Goal: Task Accomplishment & Management: Use online tool/utility

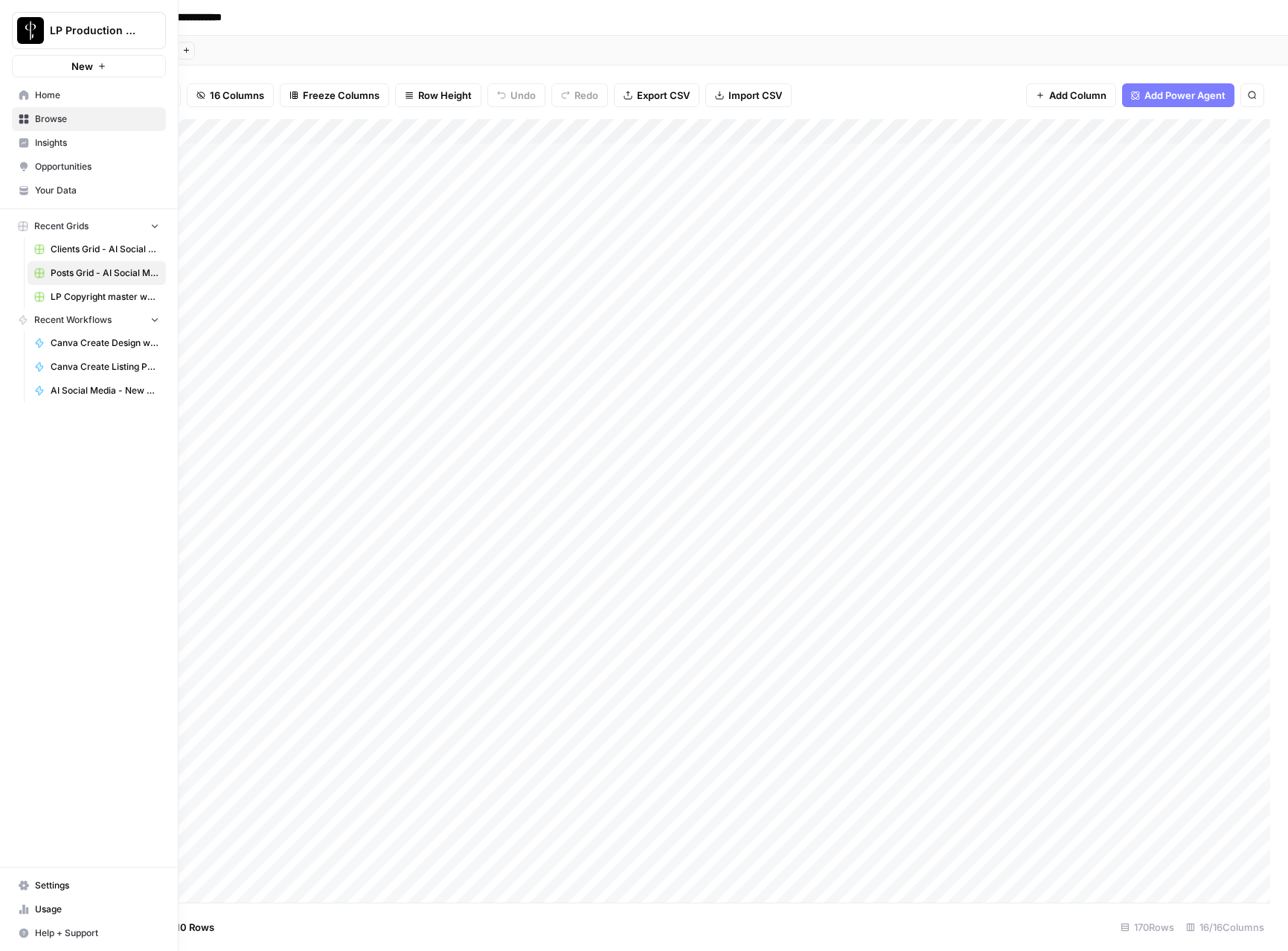
click at [44, 124] on span "Browse" at bounding box center [97, 120] width 125 height 14
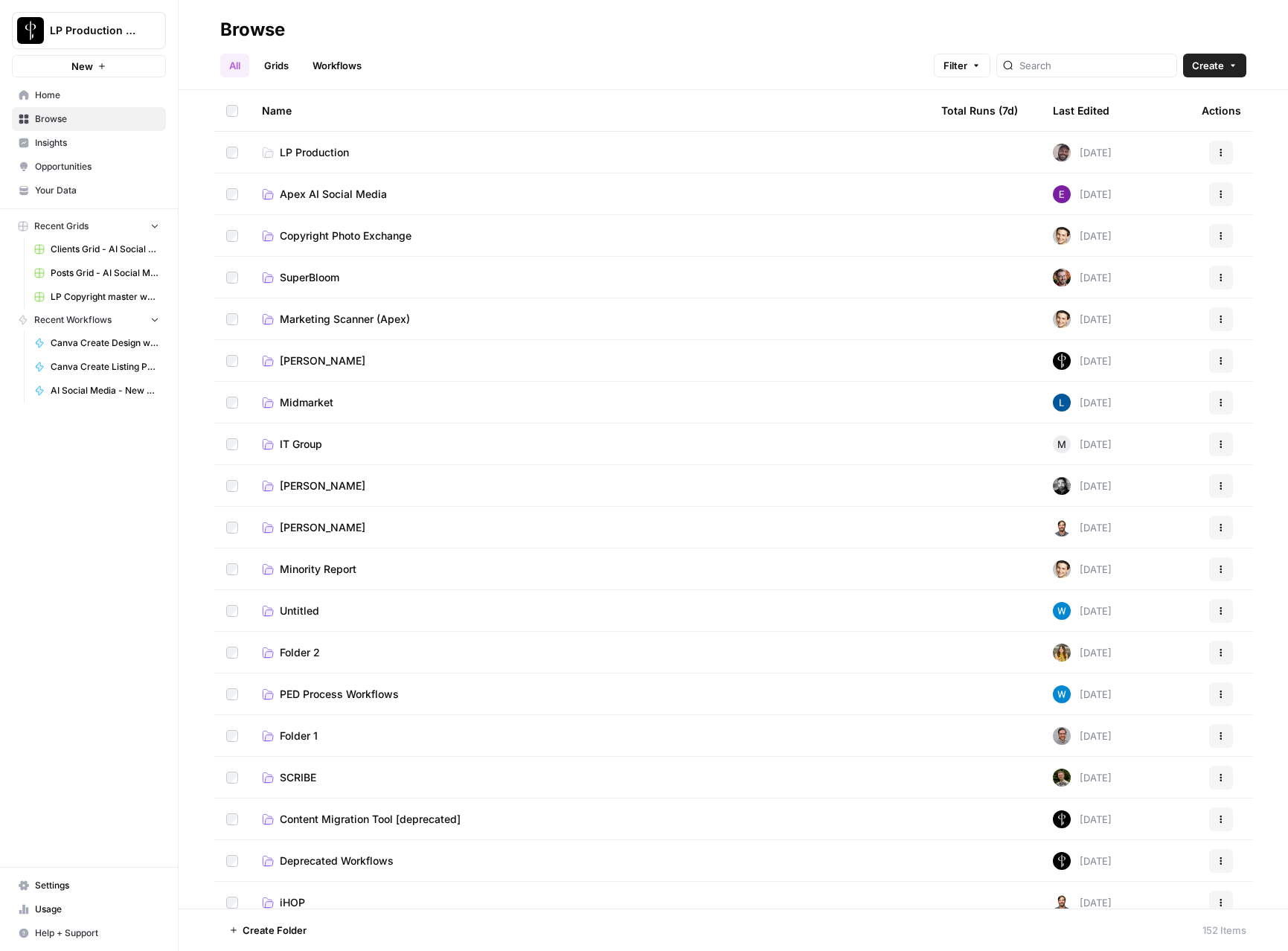
click at [327, 317] on span "Marketing Scanner (Apex)" at bounding box center [345, 318] width 130 height 15
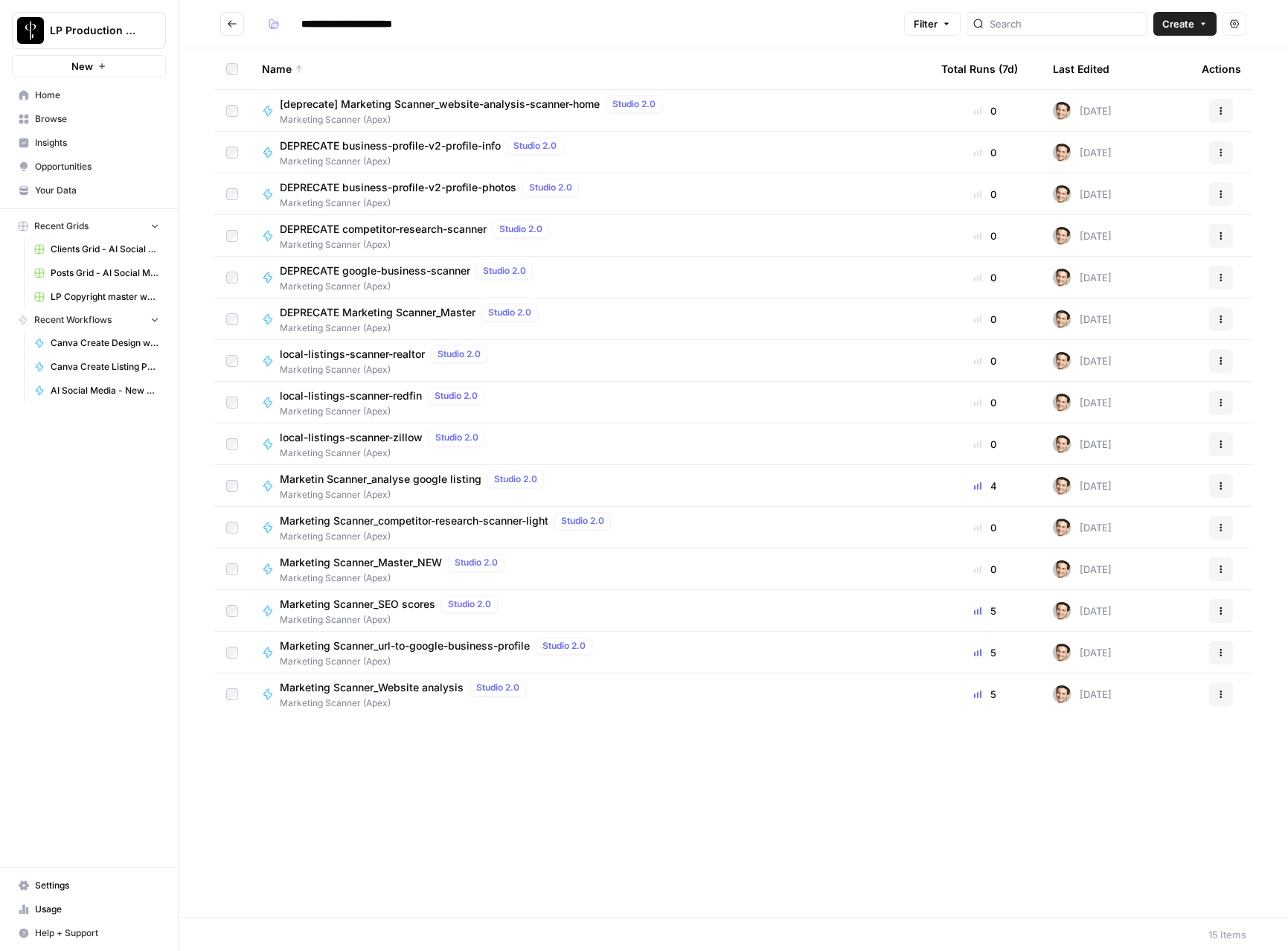
click at [350, 562] on span "Marketing Scanner_Master_NEW" at bounding box center [361, 562] width 162 height 15
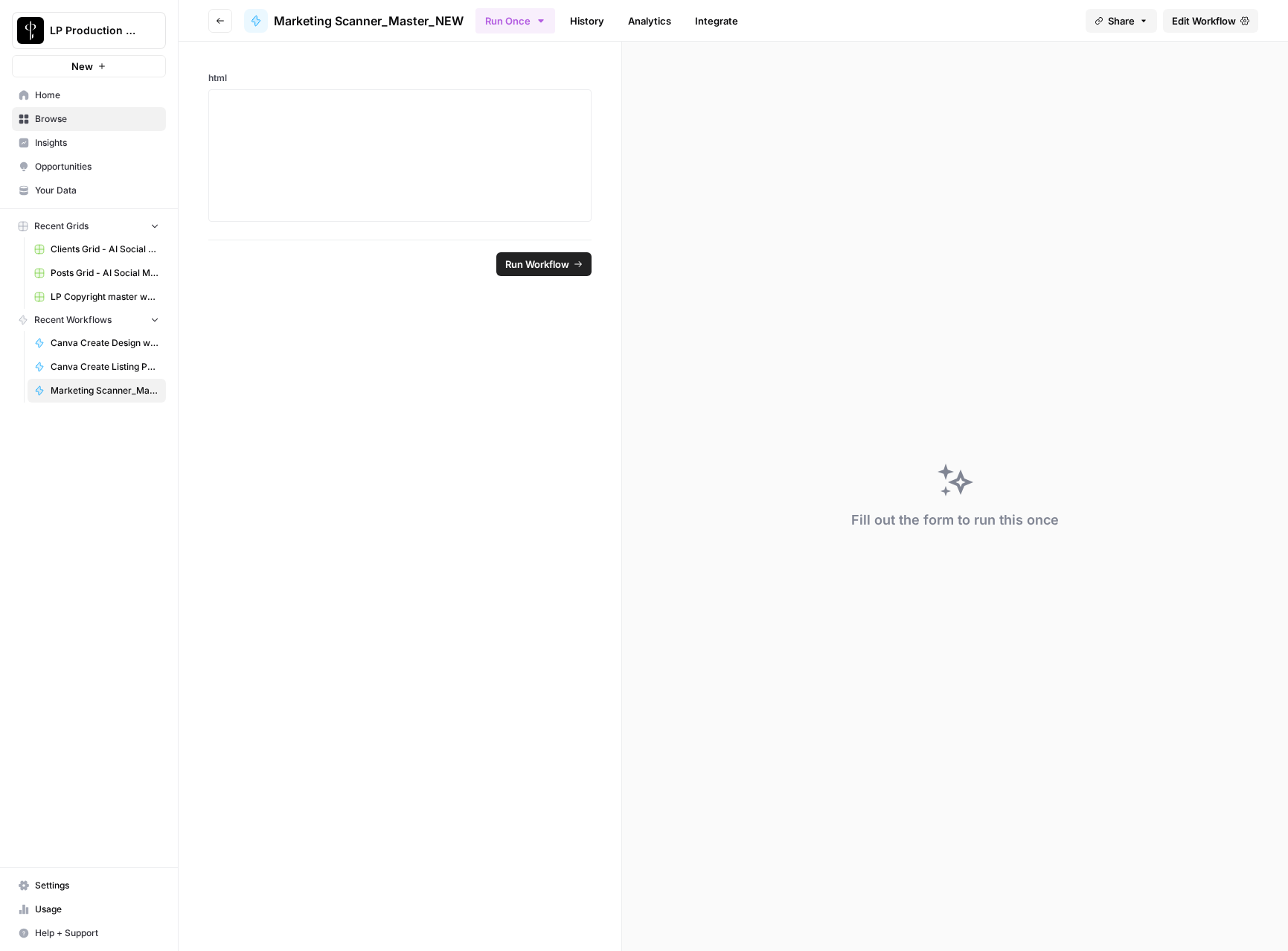
click at [597, 26] on link "History" at bounding box center [586, 21] width 52 height 24
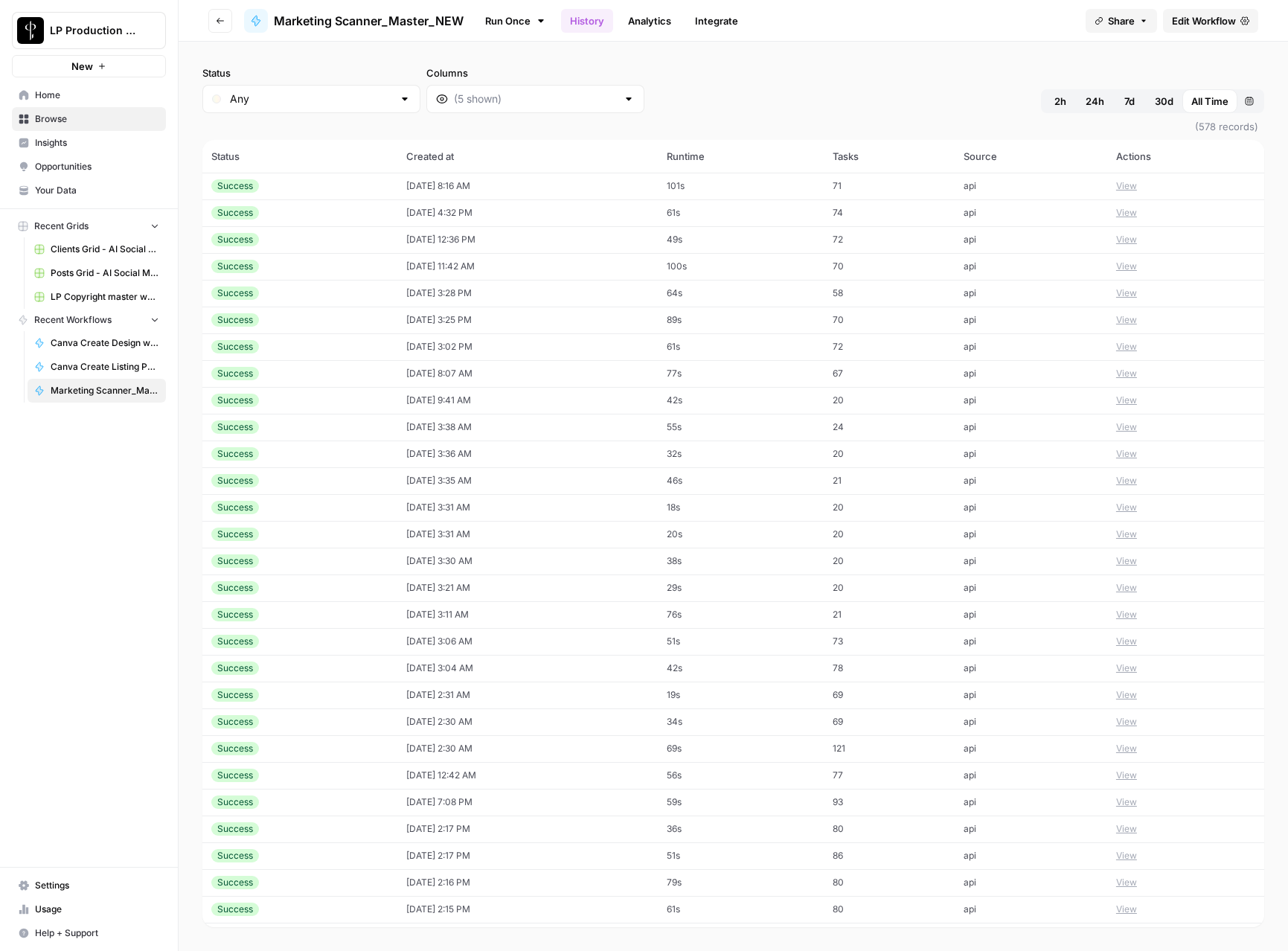
click at [419, 154] on th "Created at" at bounding box center [528, 155] width 261 height 33
click at [212, 23] on button "Go back" at bounding box center [220, 21] width 24 height 24
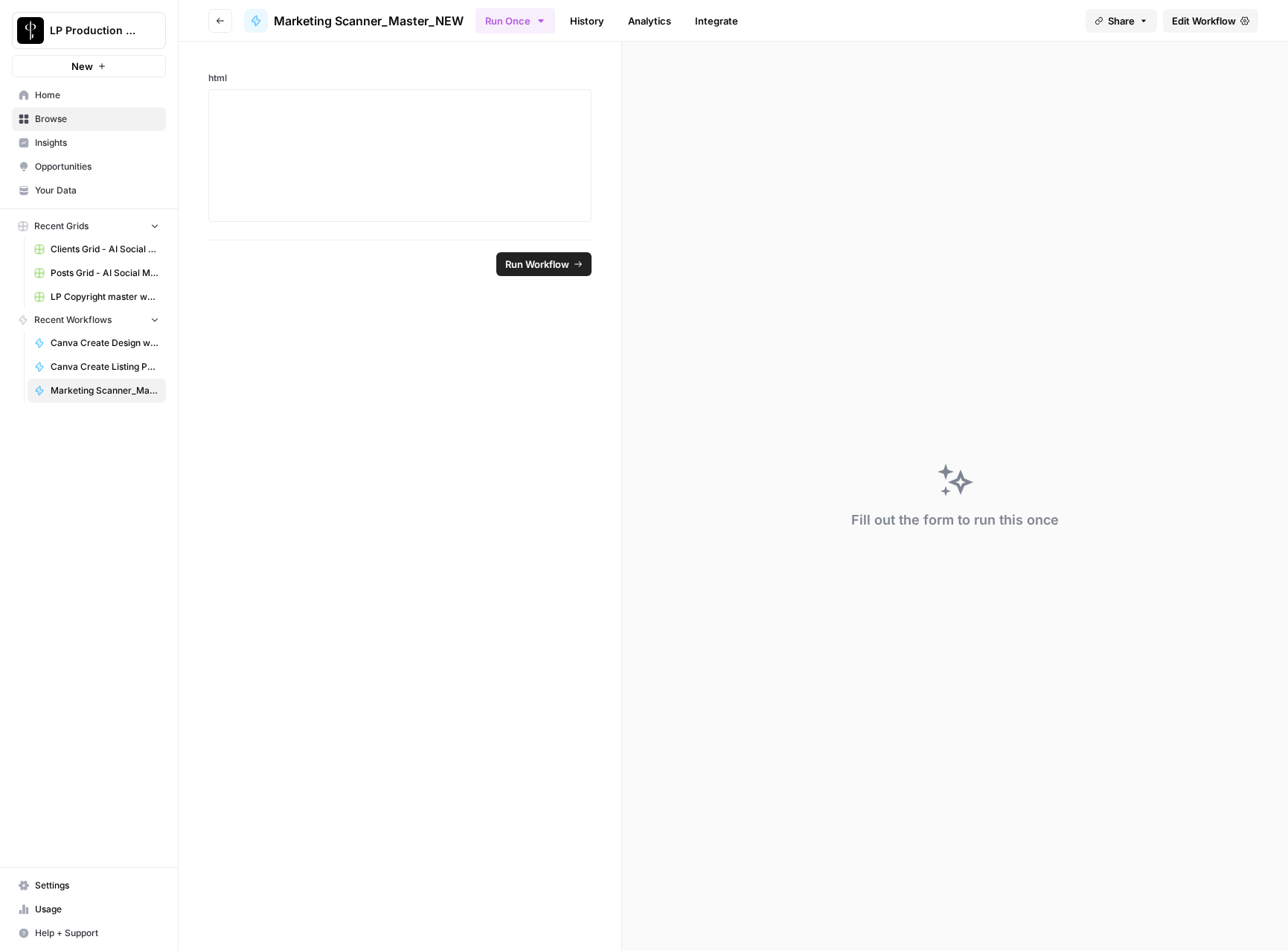
click at [224, 24] on button "Go back" at bounding box center [220, 21] width 24 height 24
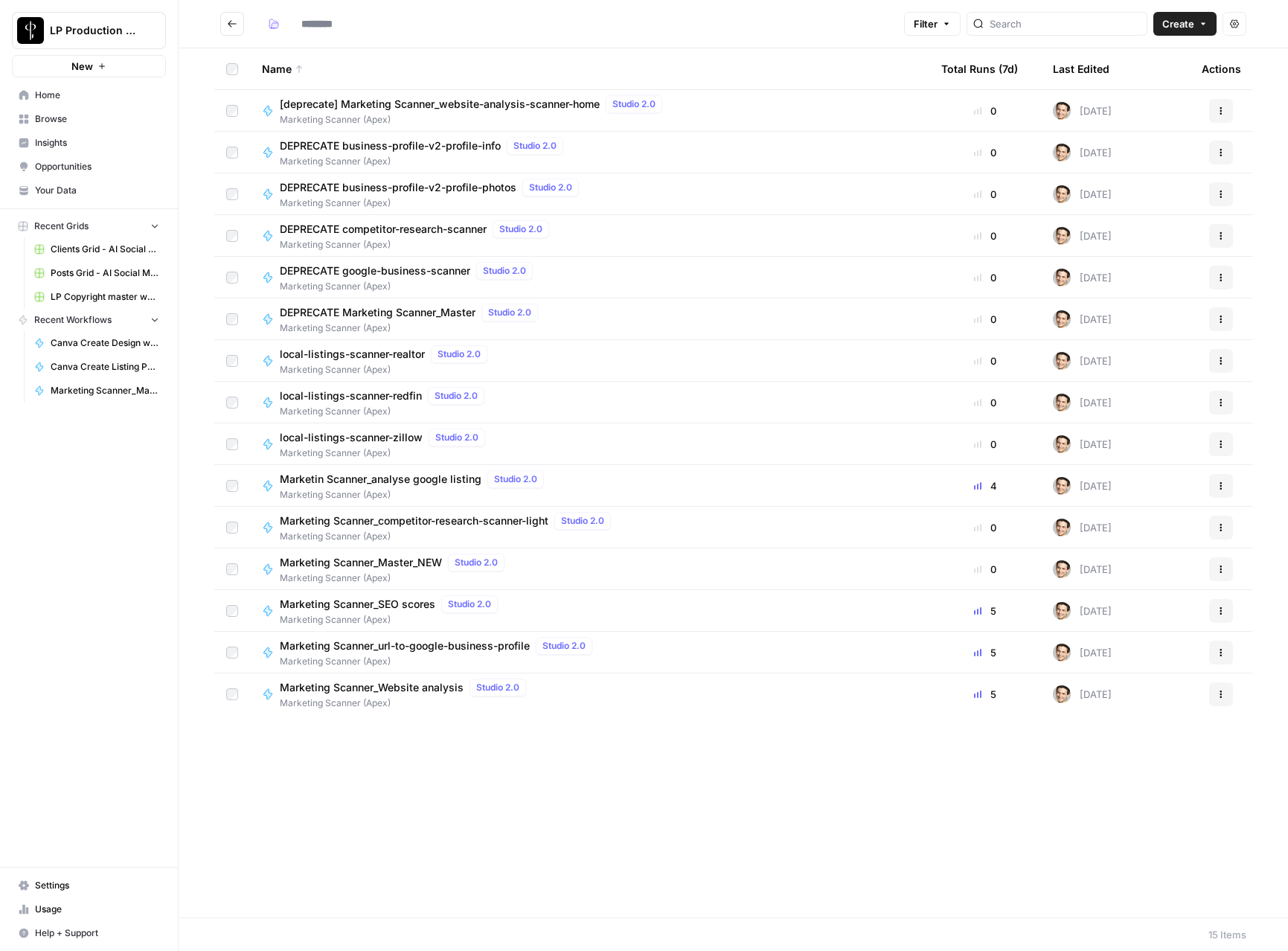
type input "**********"
click at [444, 692] on span "Marketing Scanner_Website analysis" at bounding box center [372, 687] width 184 height 15
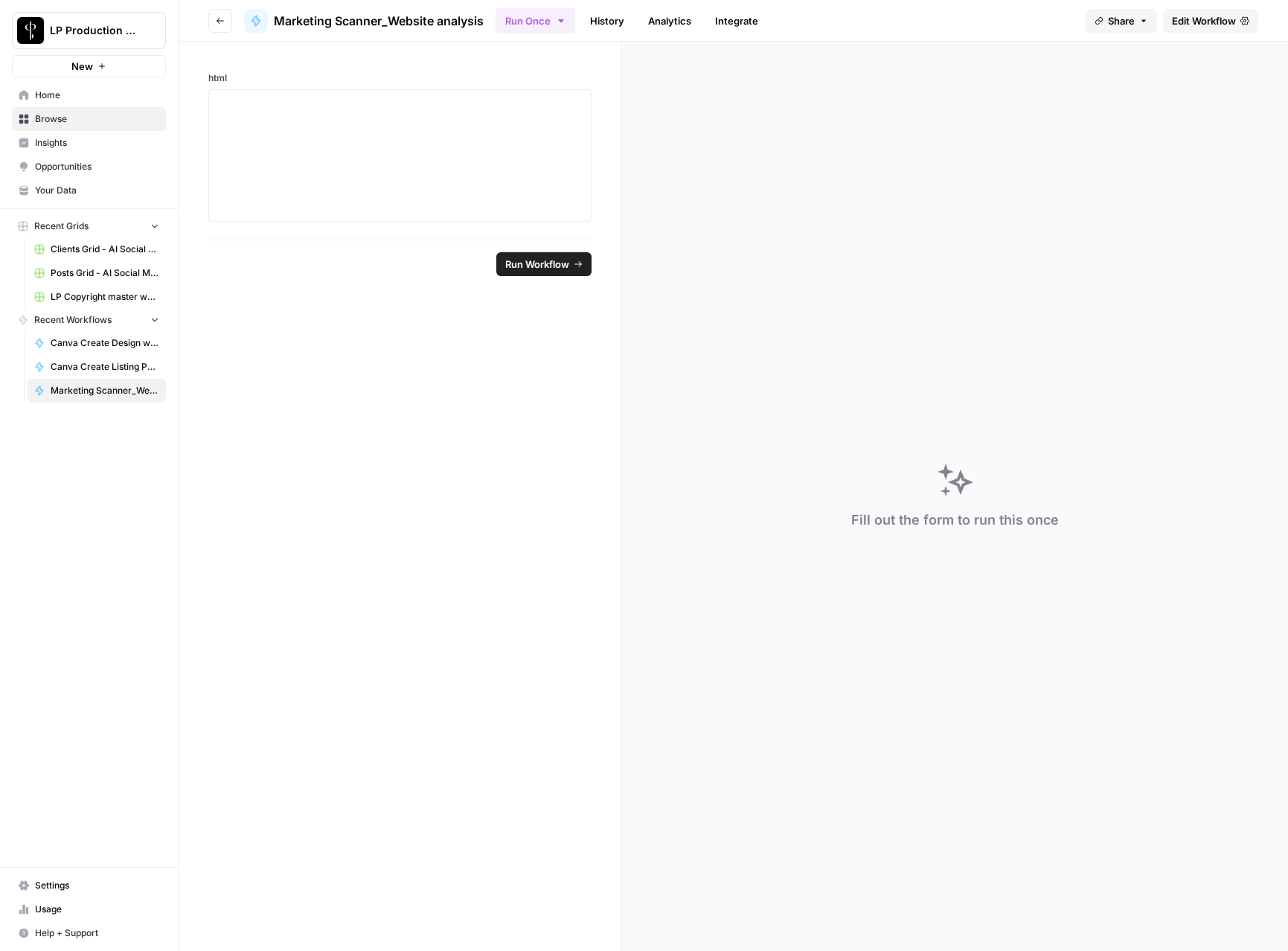
click at [622, 22] on link "History" at bounding box center [607, 21] width 52 height 24
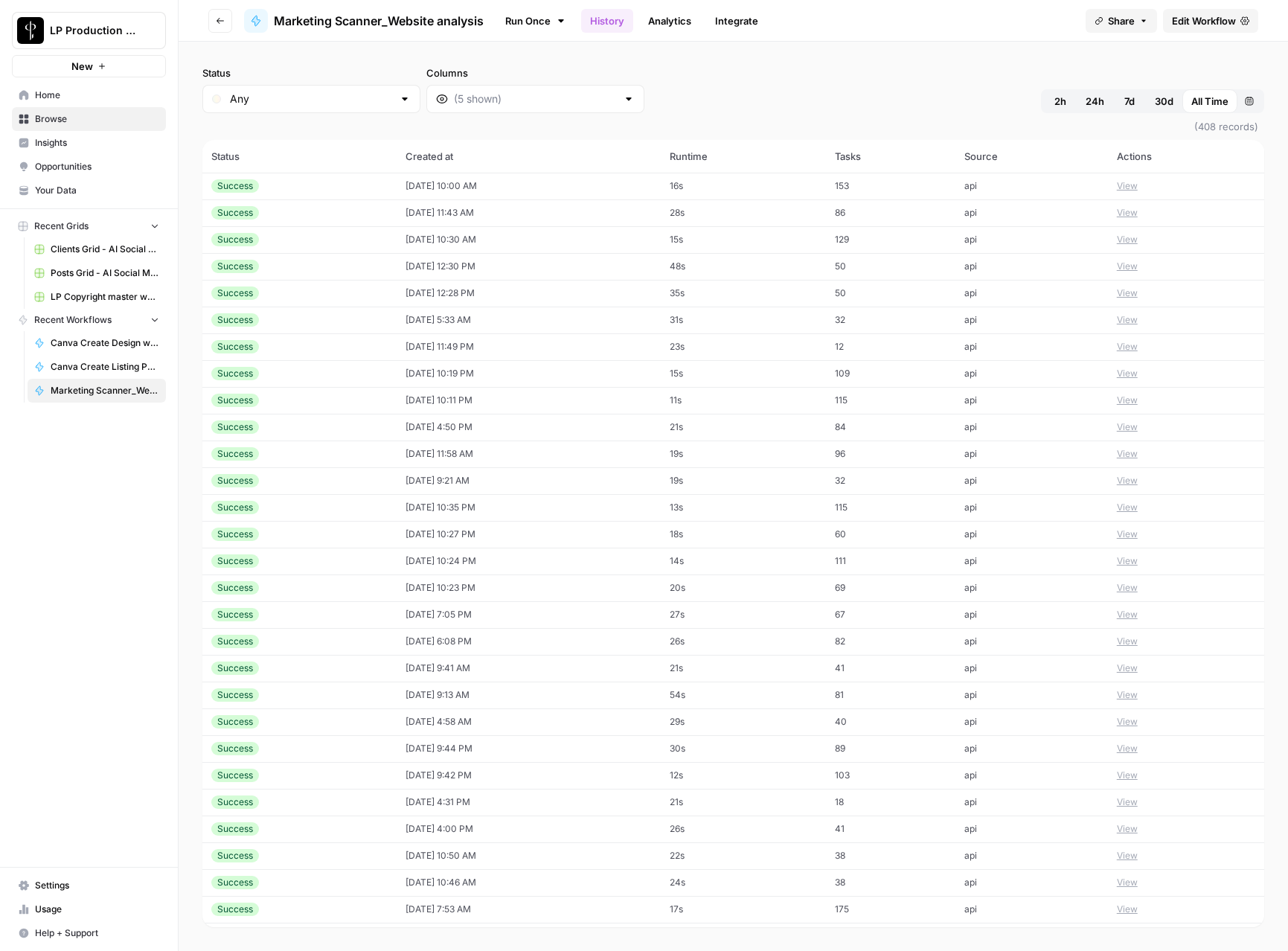
click at [1137, 294] on button "View" at bounding box center [1127, 294] width 21 height 14
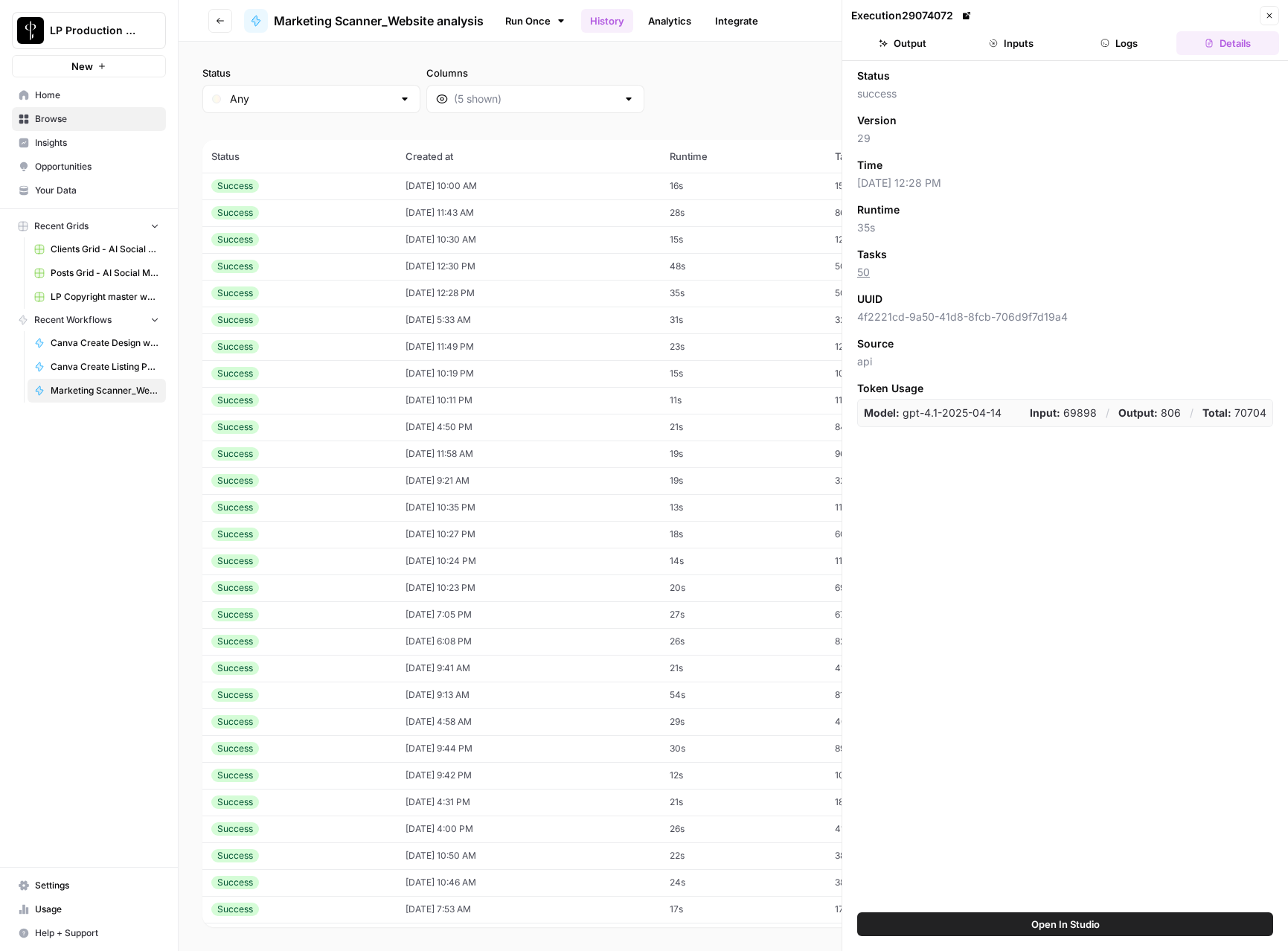
click at [1126, 45] on button "Logs" at bounding box center [1120, 43] width 103 height 24
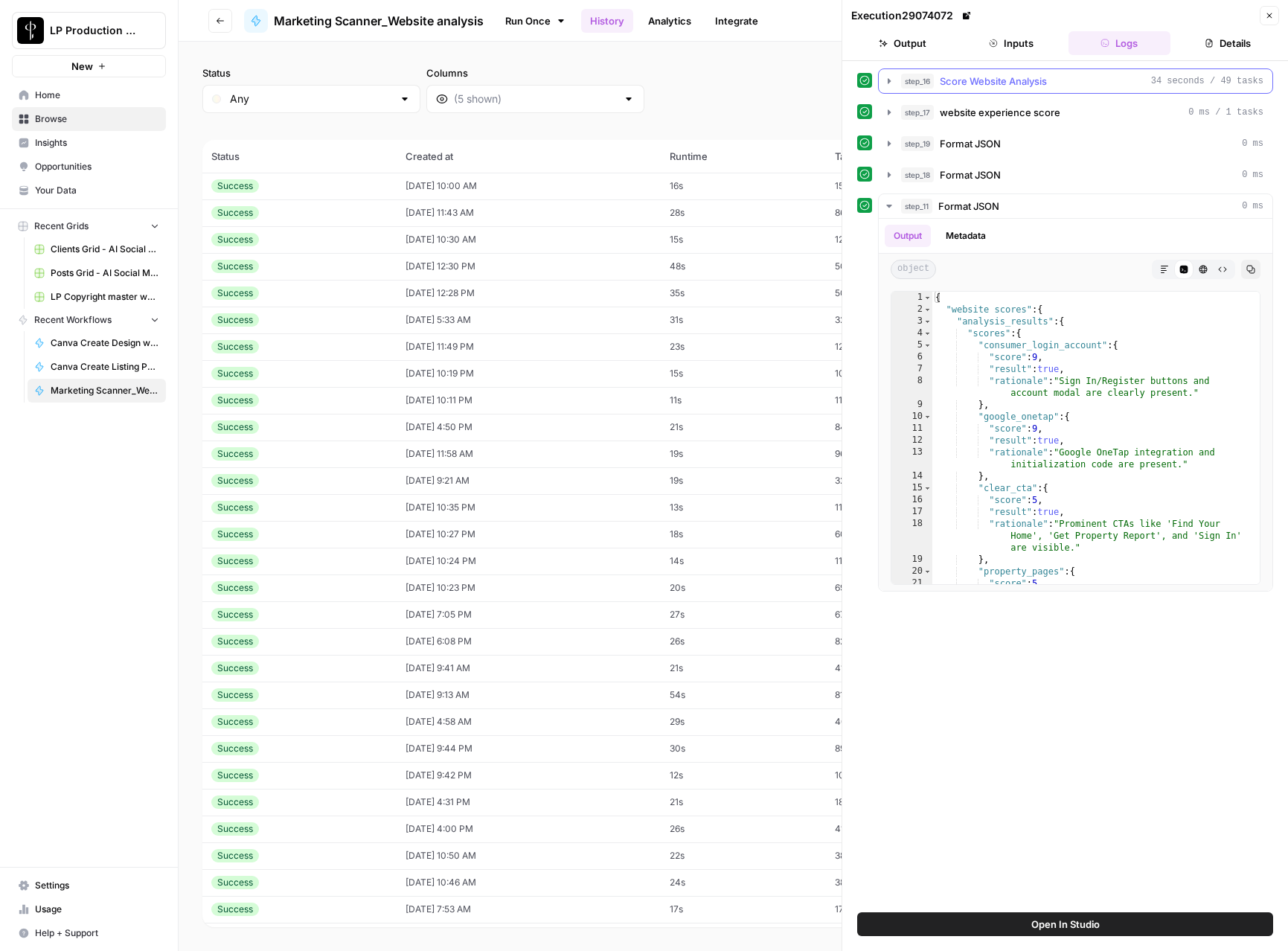
click at [977, 87] on span "Score Website Analysis" at bounding box center [993, 81] width 107 height 15
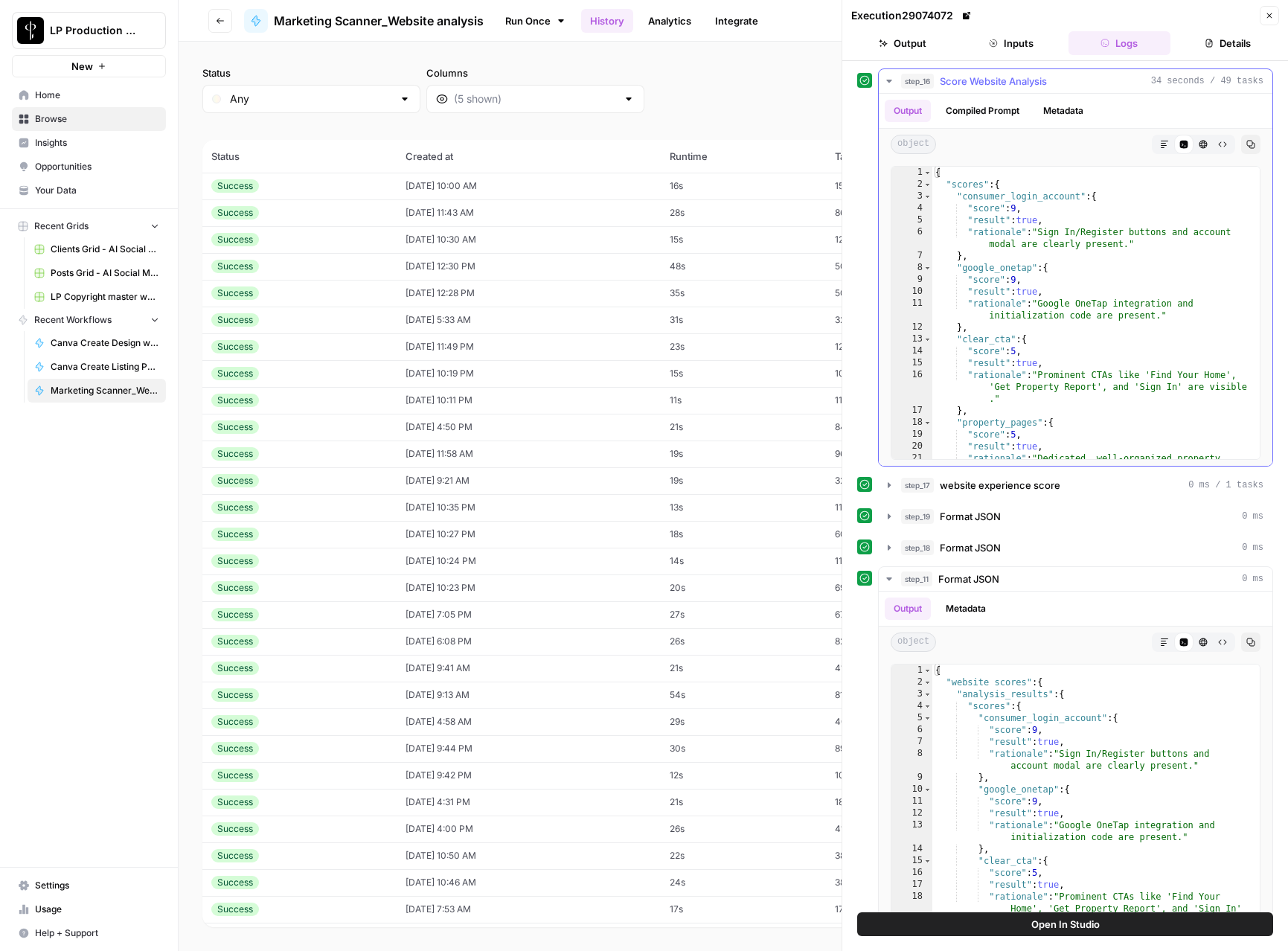
click at [977, 87] on span "Score Website Analysis" at bounding box center [993, 81] width 107 height 15
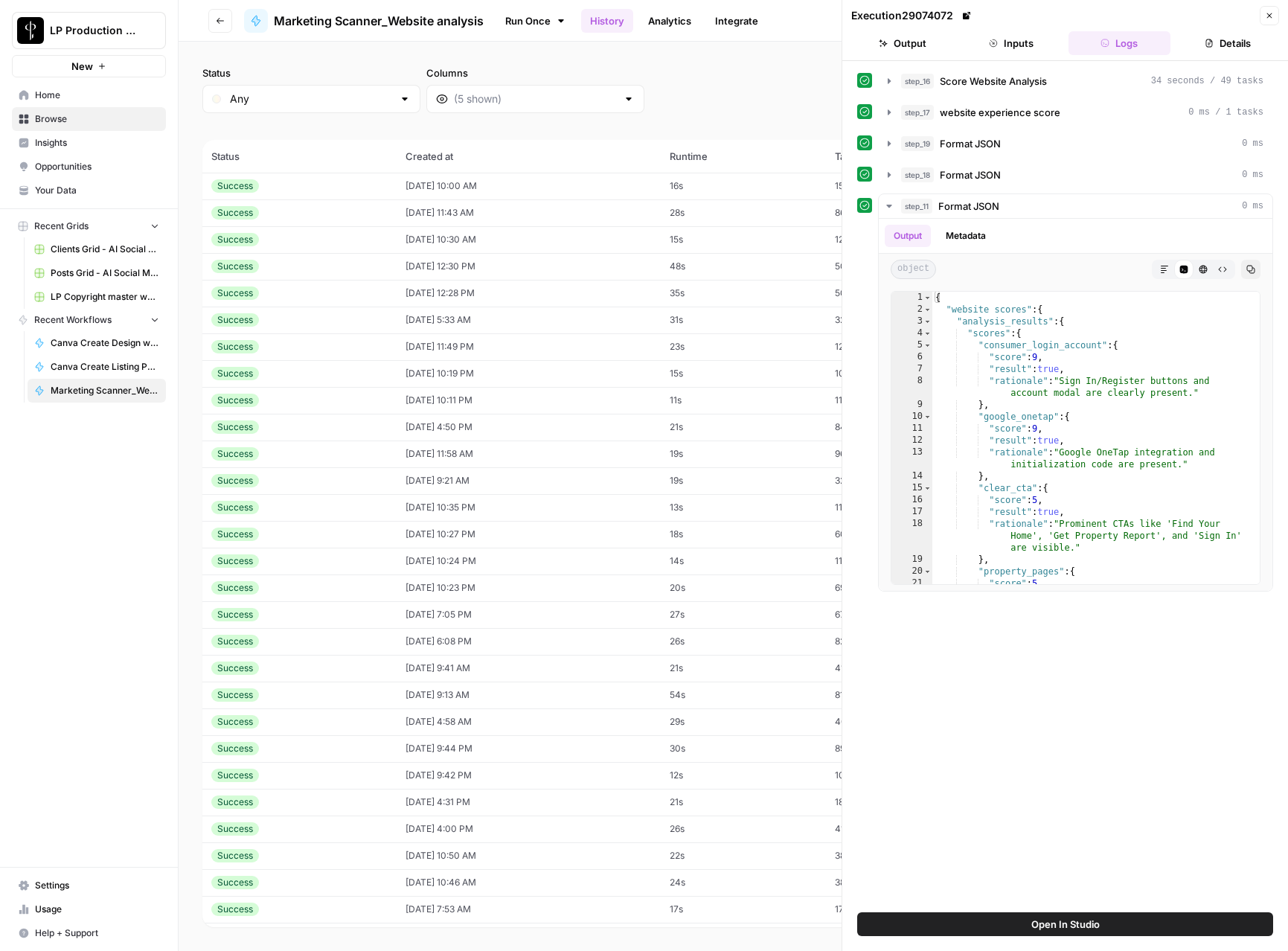
click at [1011, 43] on button "Inputs" at bounding box center [1011, 43] width 103 height 24
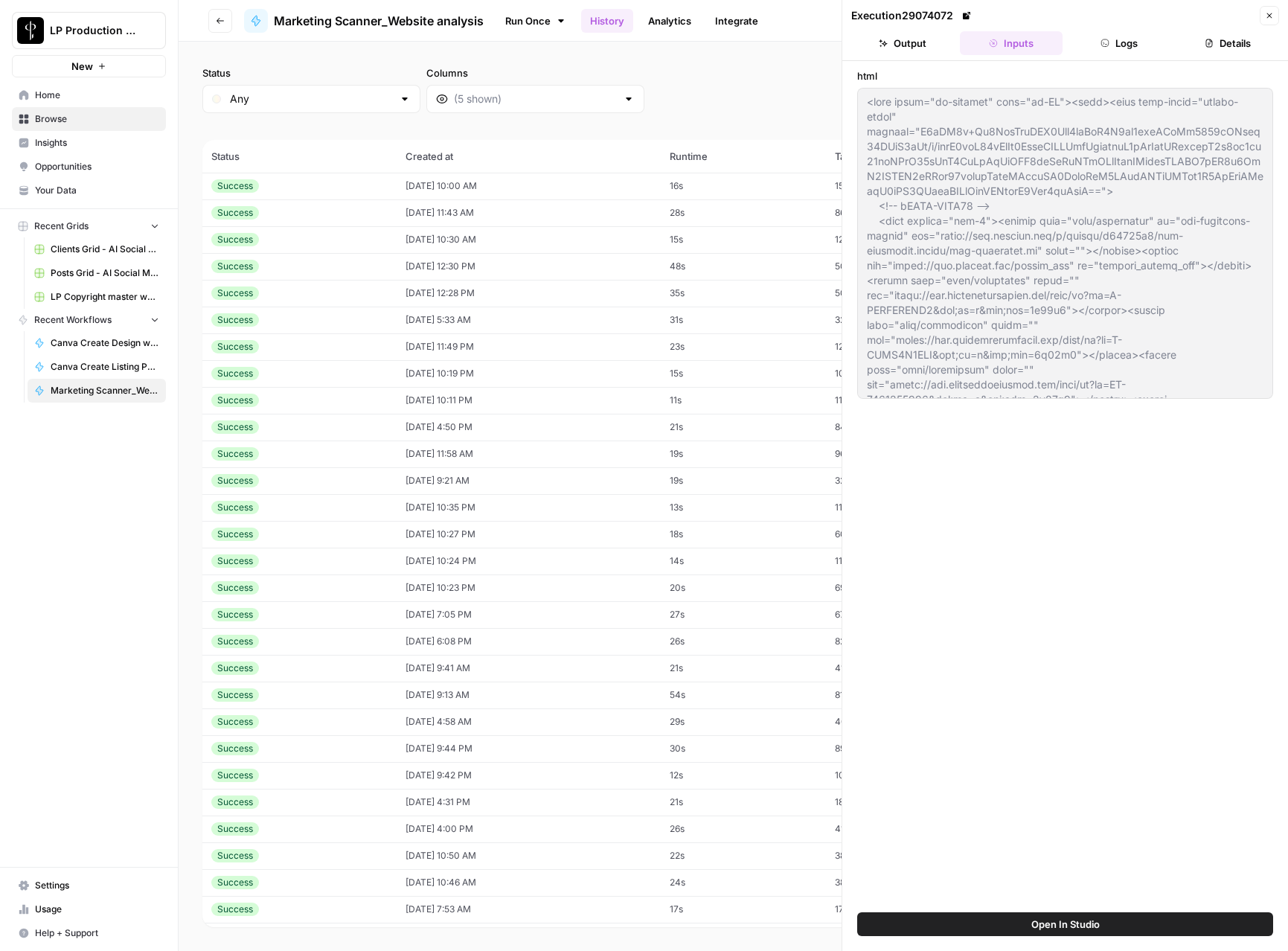
click at [1263, 16] on button "Close" at bounding box center [1269, 16] width 20 height 20
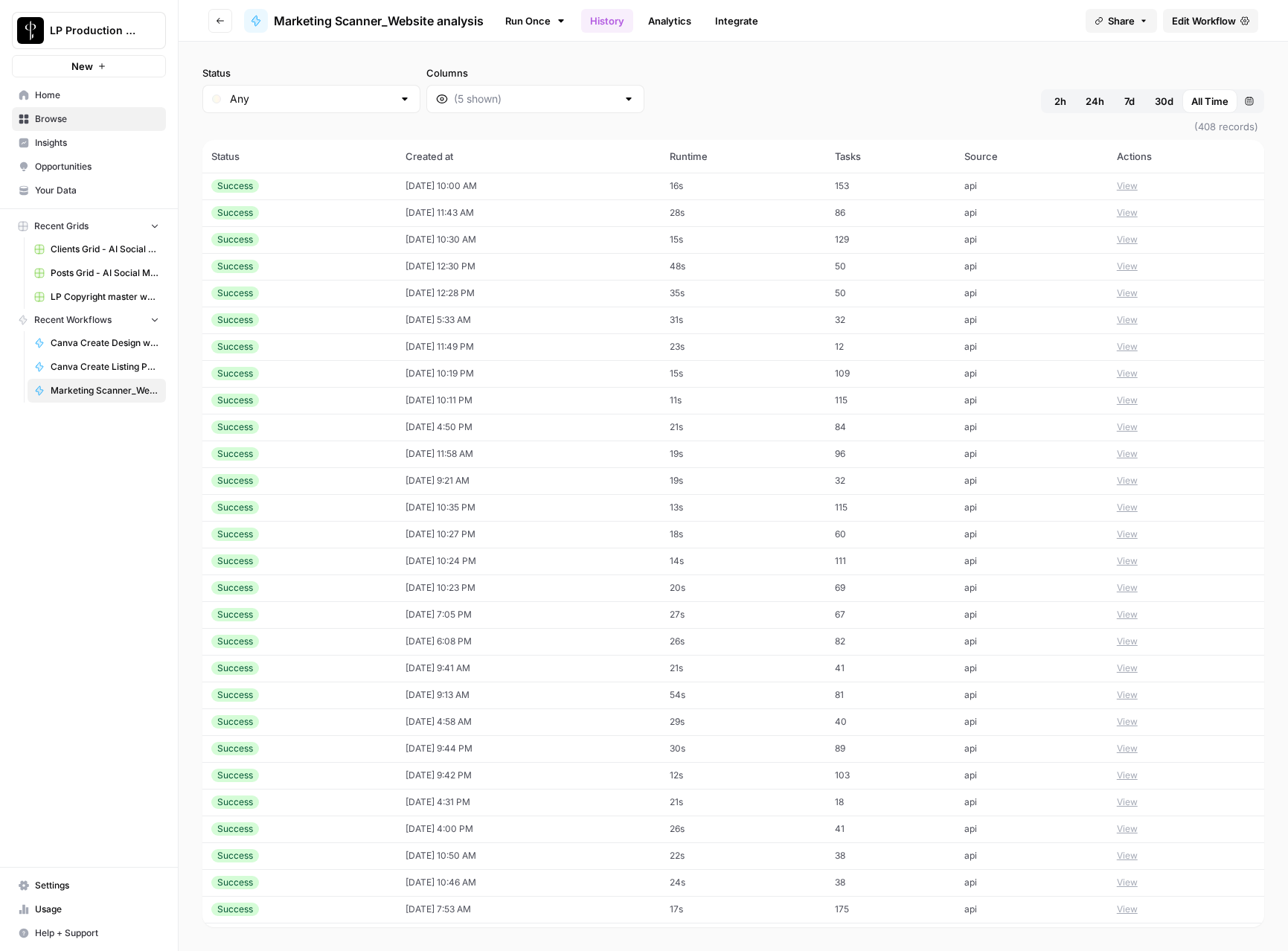
click at [1129, 293] on button "View" at bounding box center [1127, 294] width 21 height 14
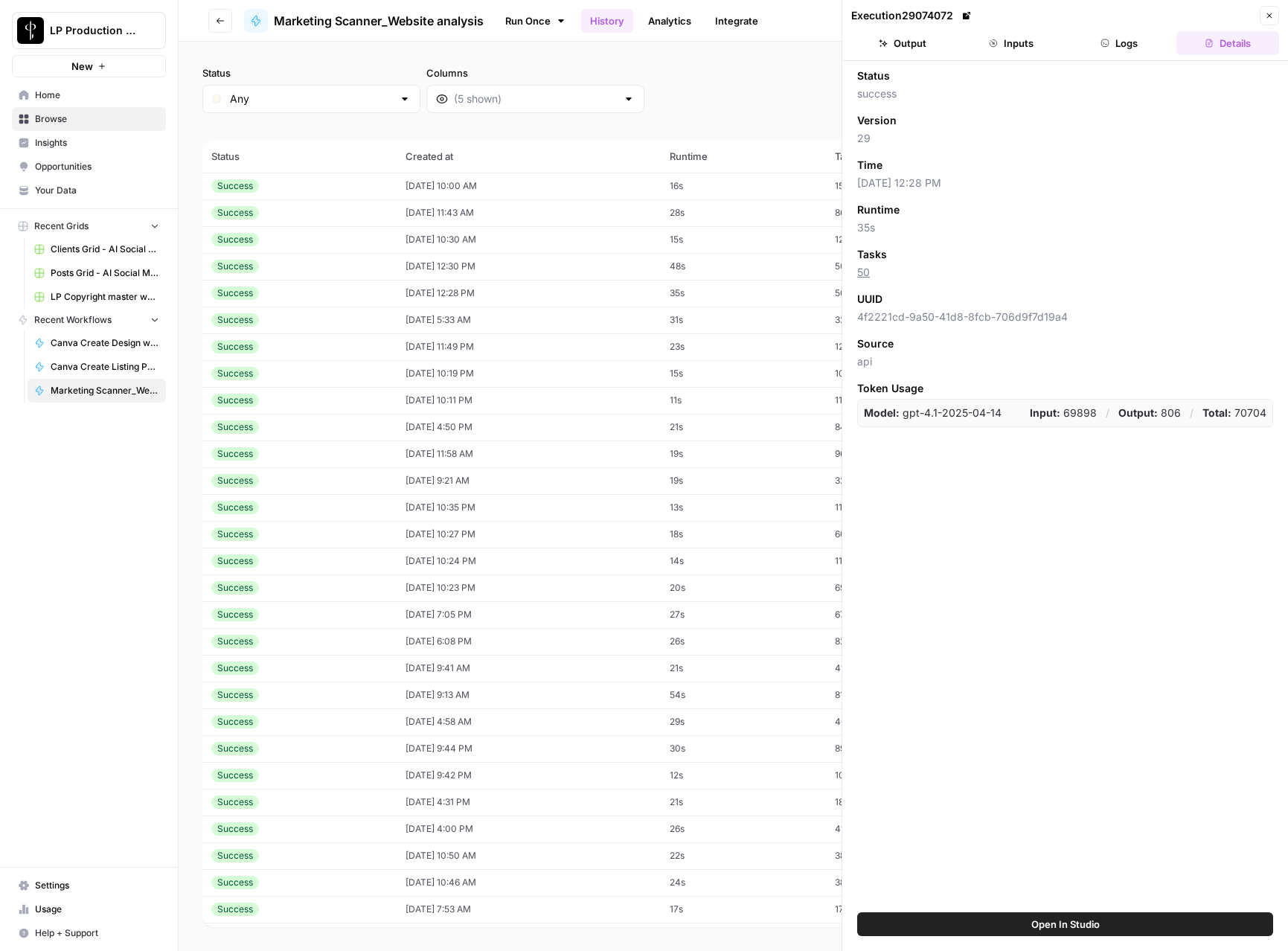
click at [1129, 45] on button "Logs" at bounding box center [1120, 43] width 103 height 24
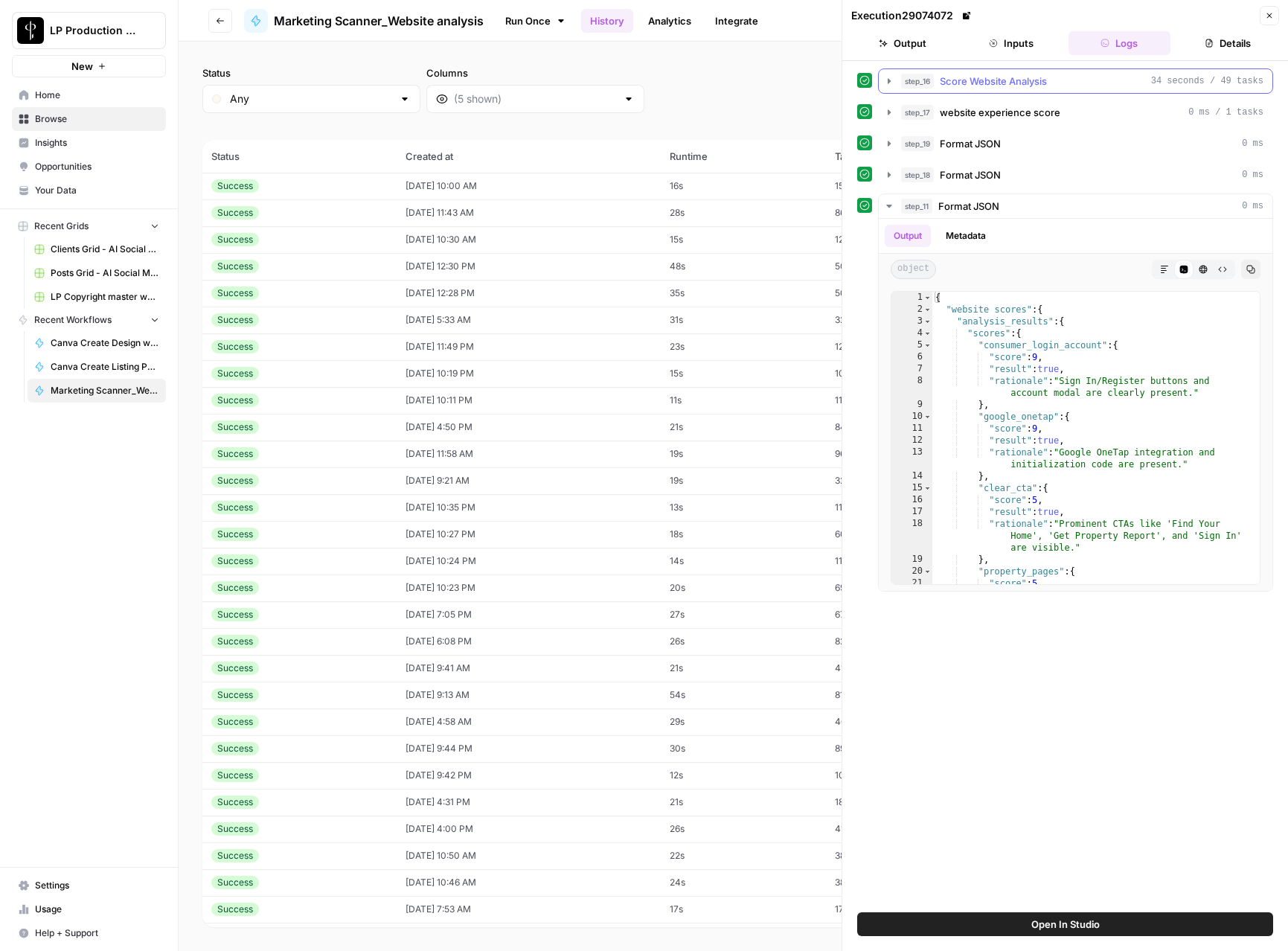
click at [1041, 86] on span "Score Website Analysis" at bounding box center [993, 81] width 107 height 15
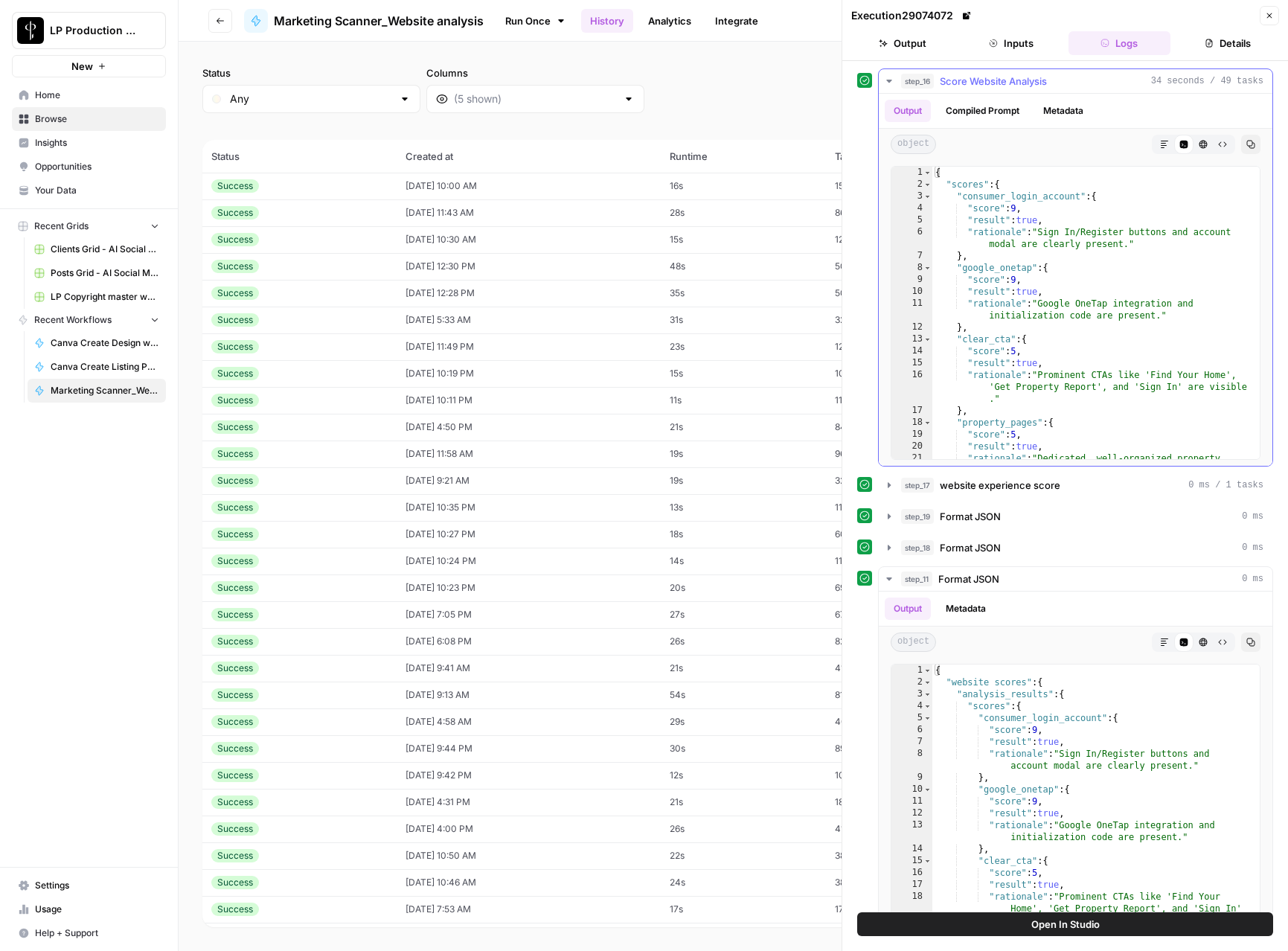
click at [1041, 86] on span "Score Website Analysis" at bounding box center [993, 81] width 107 height 15
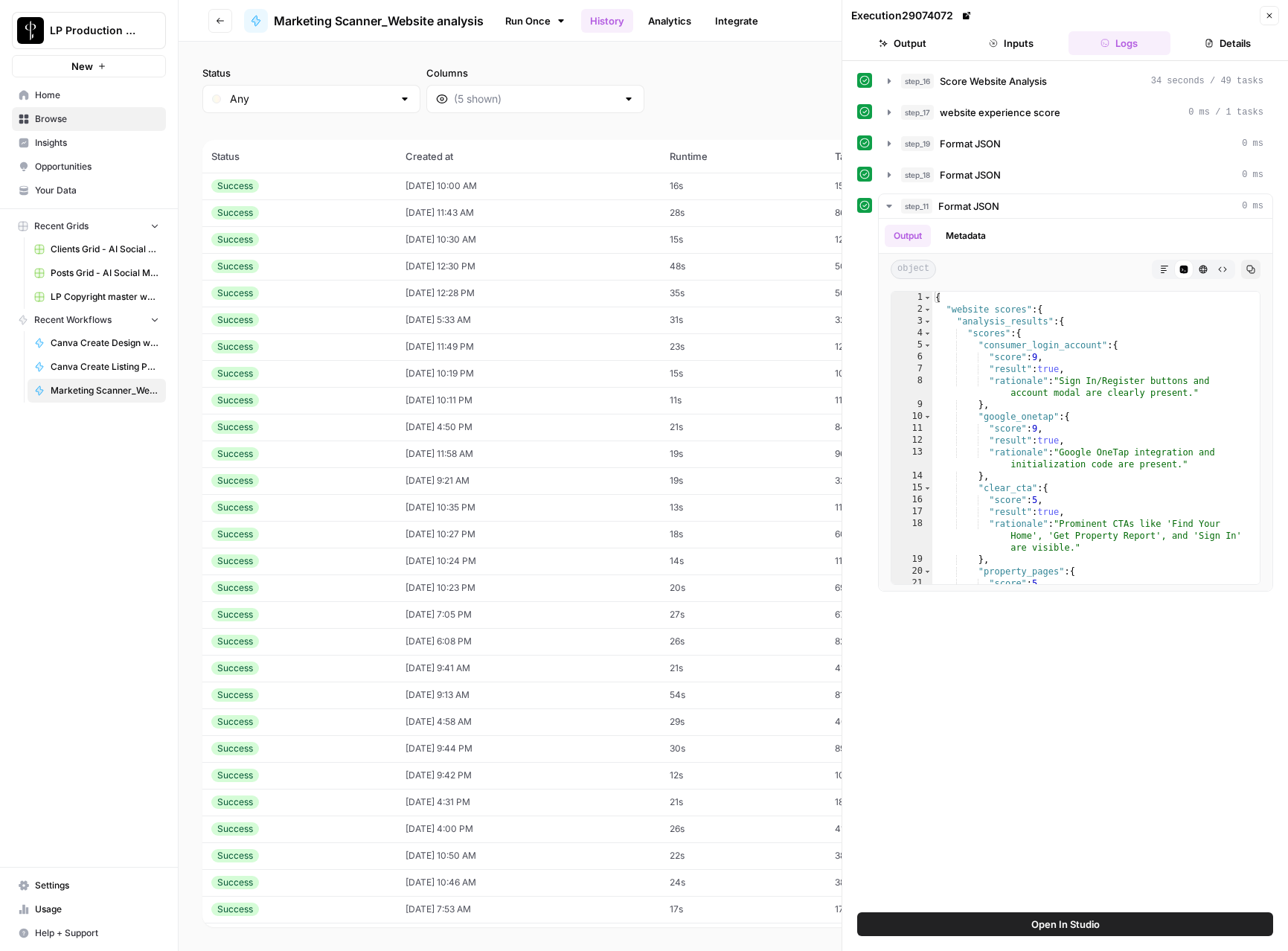
click at [1024, 54] on button "Inputs" at bounding box center [1011, 43] width 103 height 24
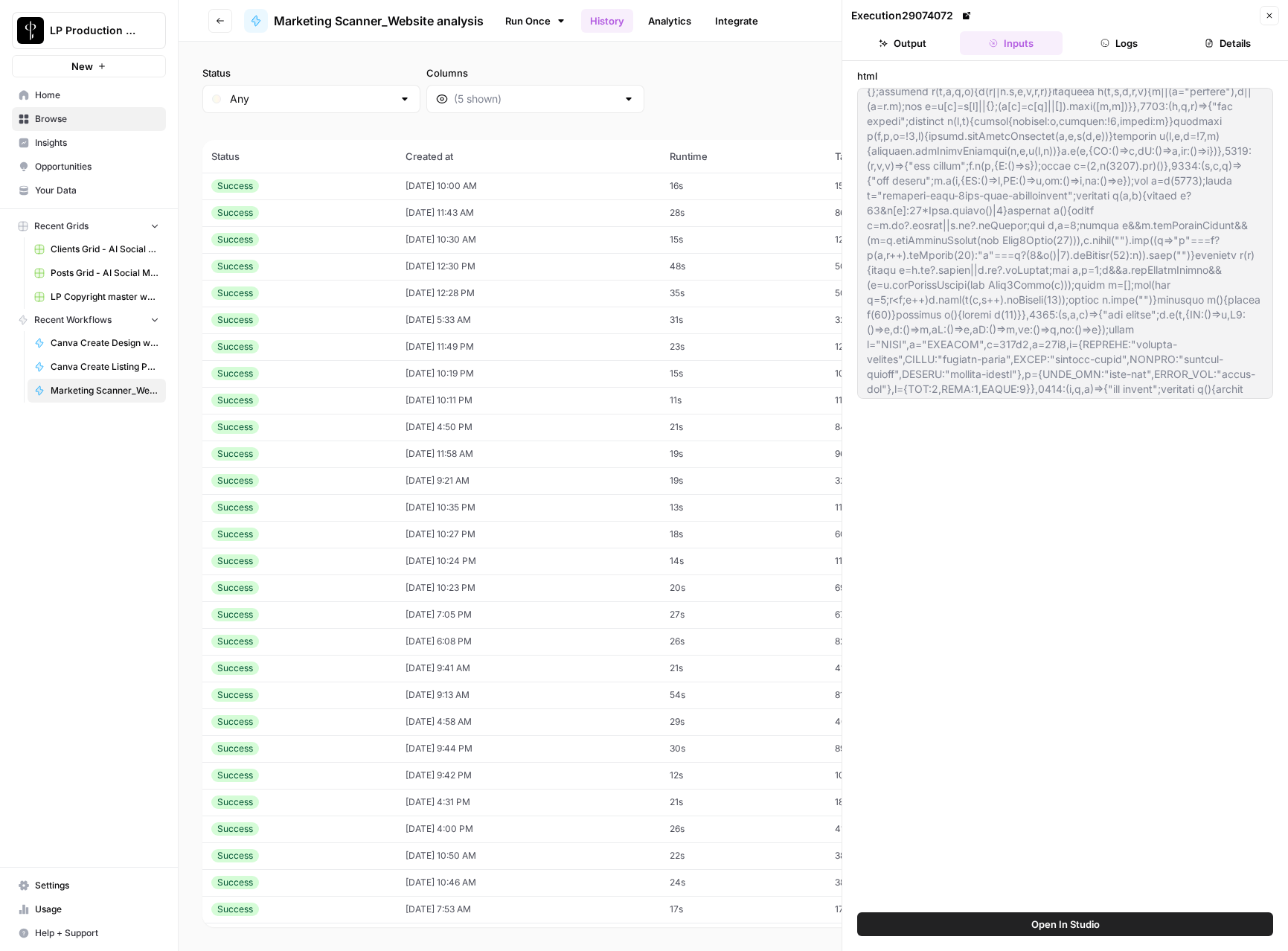
scroll to position [2274, 0]
